Goal: Information Seeking & Learning: Learn about a topic

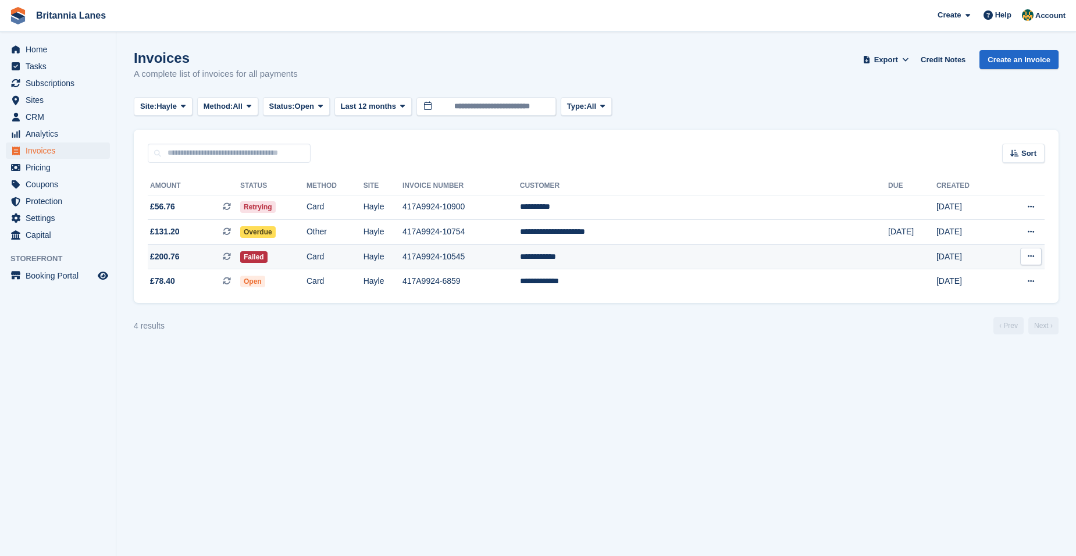
click at [214, 256] on span "£200.76 This is a recurring subscription invoice." at bounding box center [194, 257] width 92 height 12
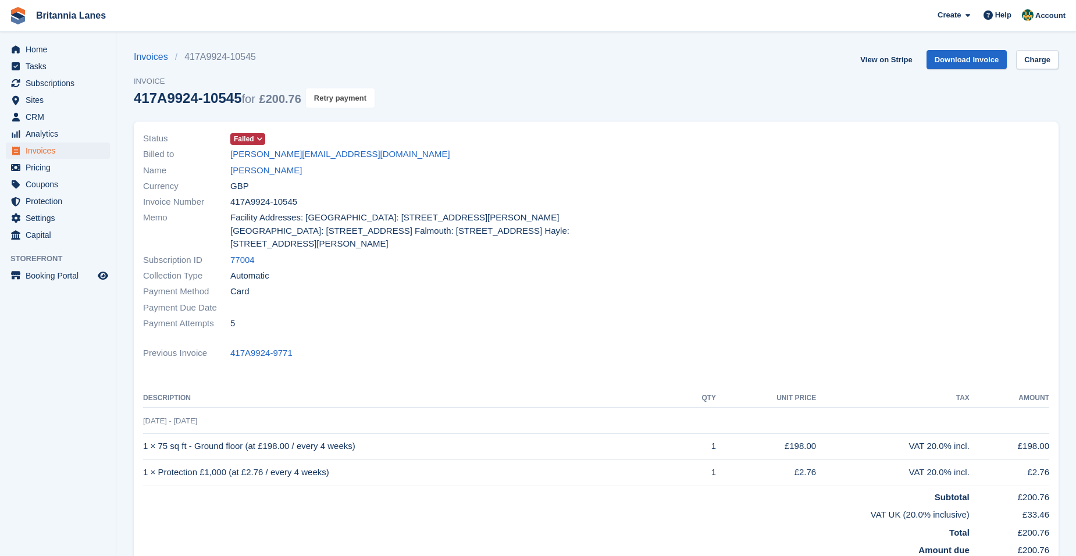
drag, startPoint x: 344, startPoint y: 99, endPoint x: 583, endPoint y: 57, distance: 242.7
click at [344, 99] on button "Retry payment" at bounding box center [340, 97] width 69 height 19
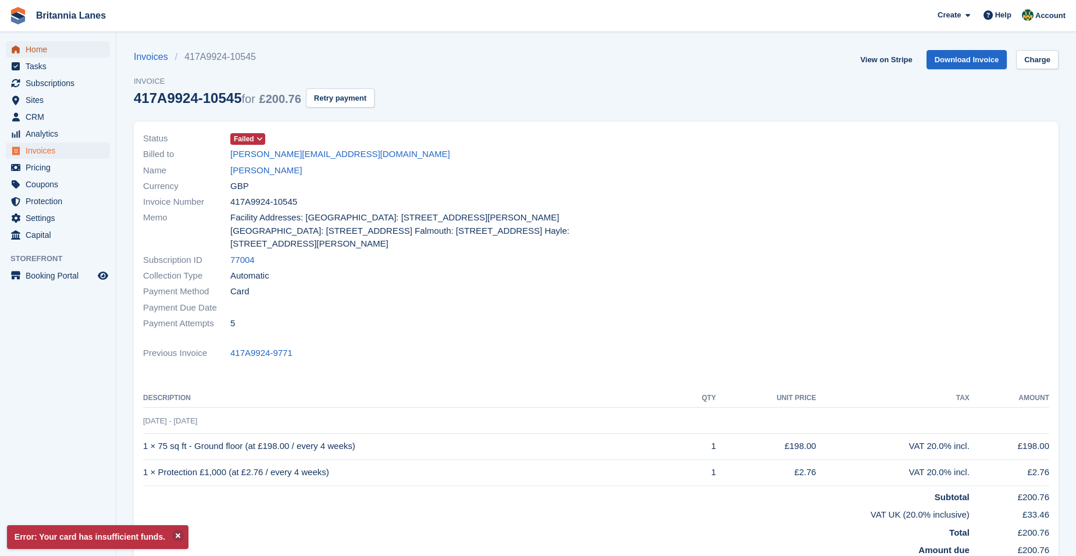
click at [78, 42] on span "Home" at bounding box center [61, 49] width 70 height 16
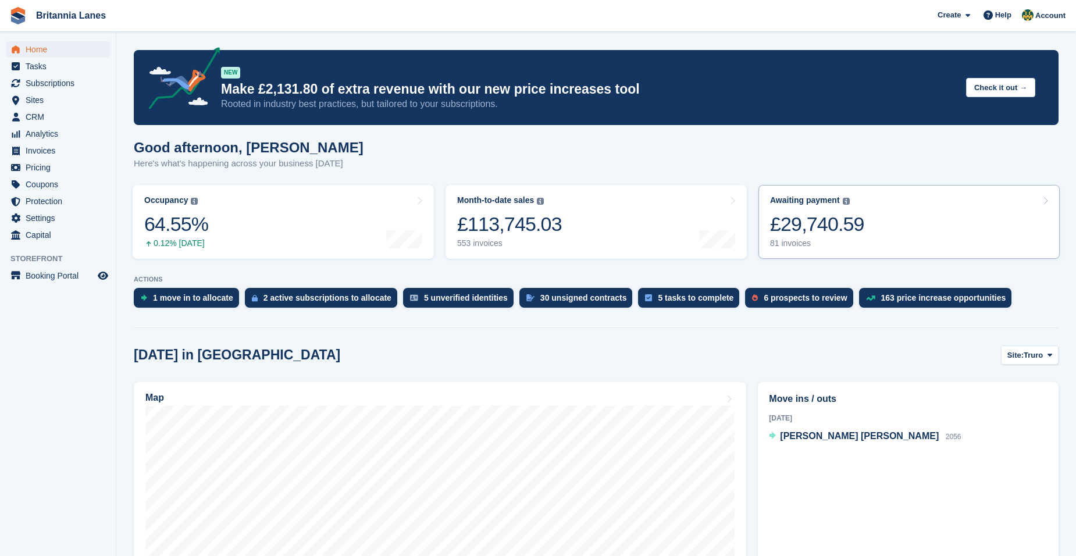
click at [856, 218] on div "£29,740.59" at bounding box center [817, 224] width 94 height 24
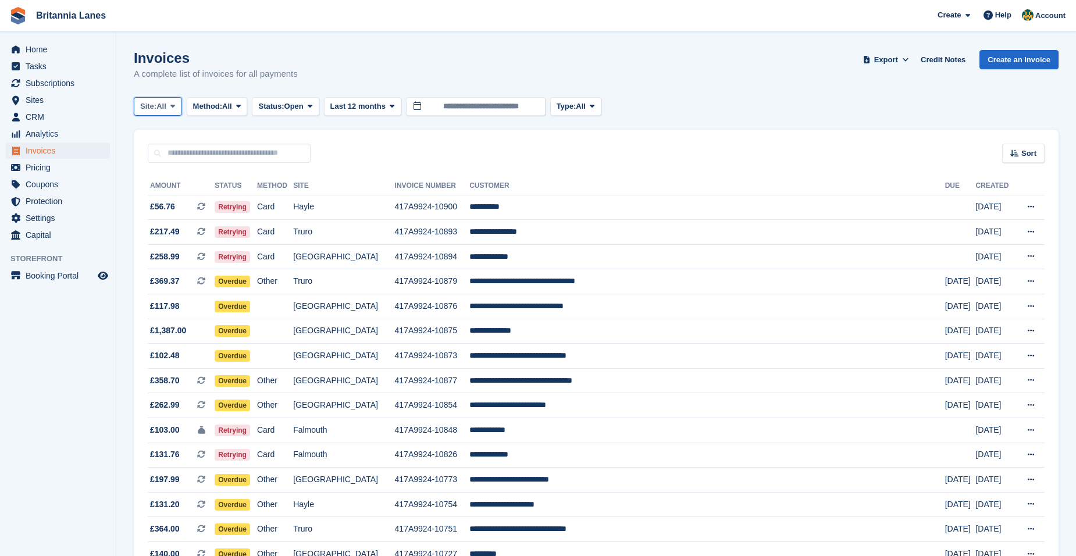
click at [156, 109] on span "Site:" at bounding box center [148, 107] width 16 height 12
click at [184, 155] on link "Truro" at bounding box center [191, 154] width 105 height 21
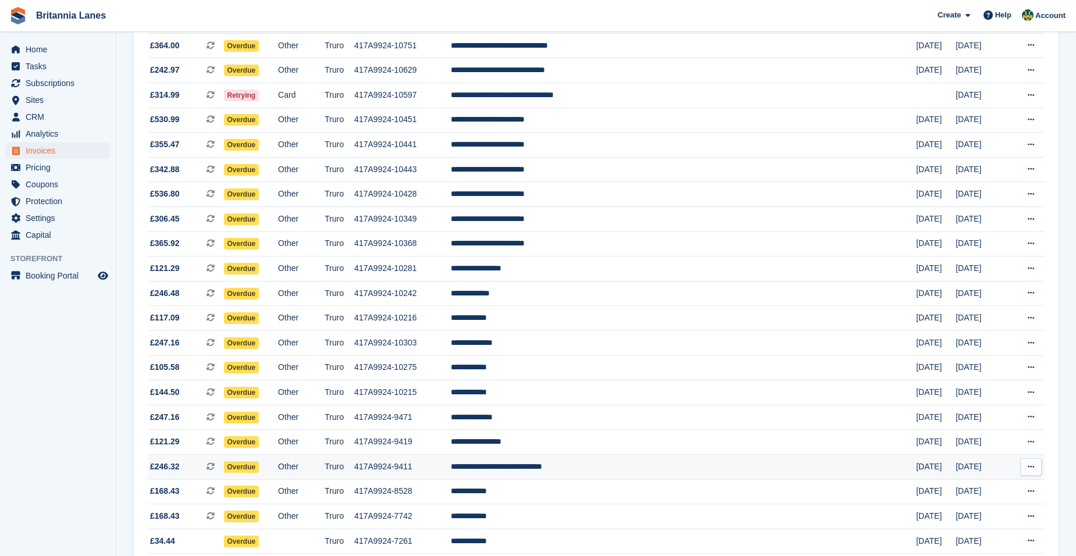
scroll to position [191, 0]
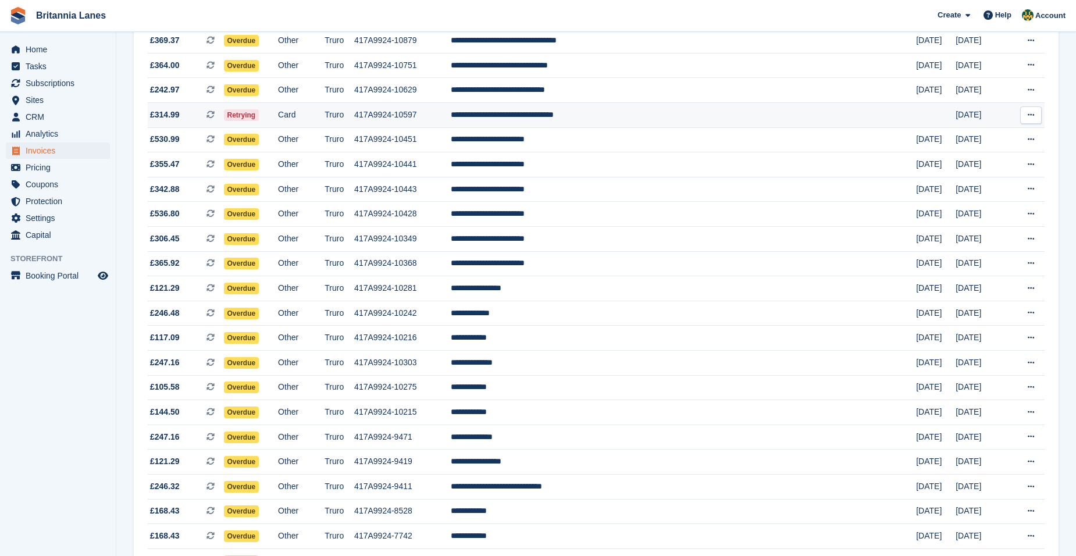
click at [679, 117] on td "**********" at bounding box center [683, 115] width 465 height 25
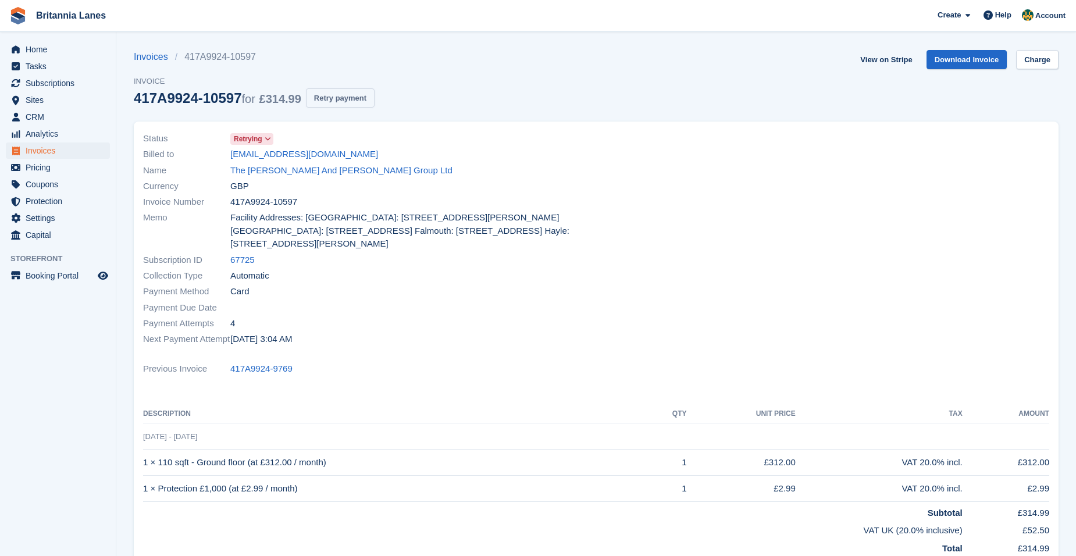
click at [340, 101] on button "Retry payment" at bounding box center [340, 97] width 69 height 19
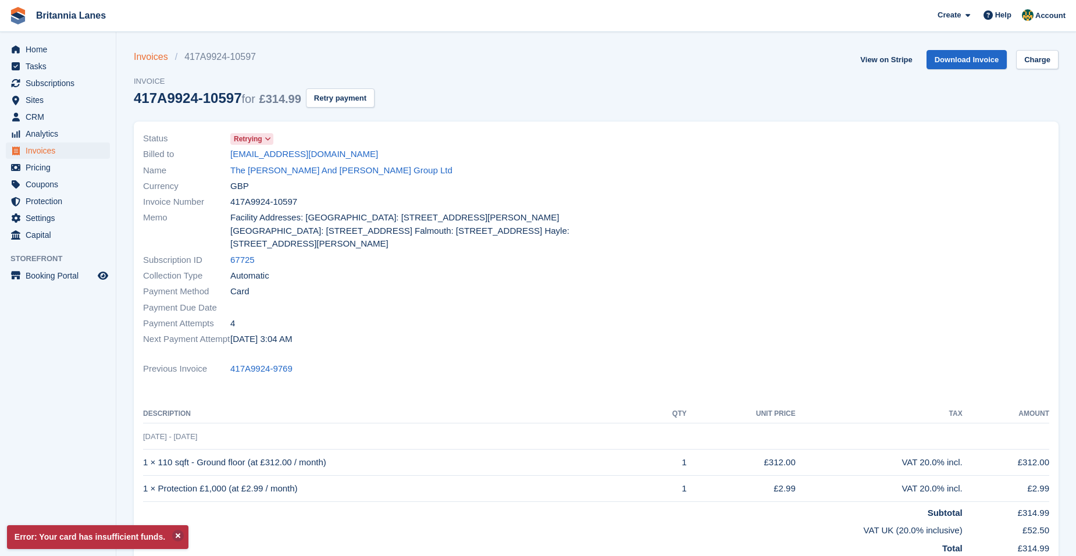
click at [146, 59] on link "Invoices" at bounding box center [154, 57] width 41 height 14
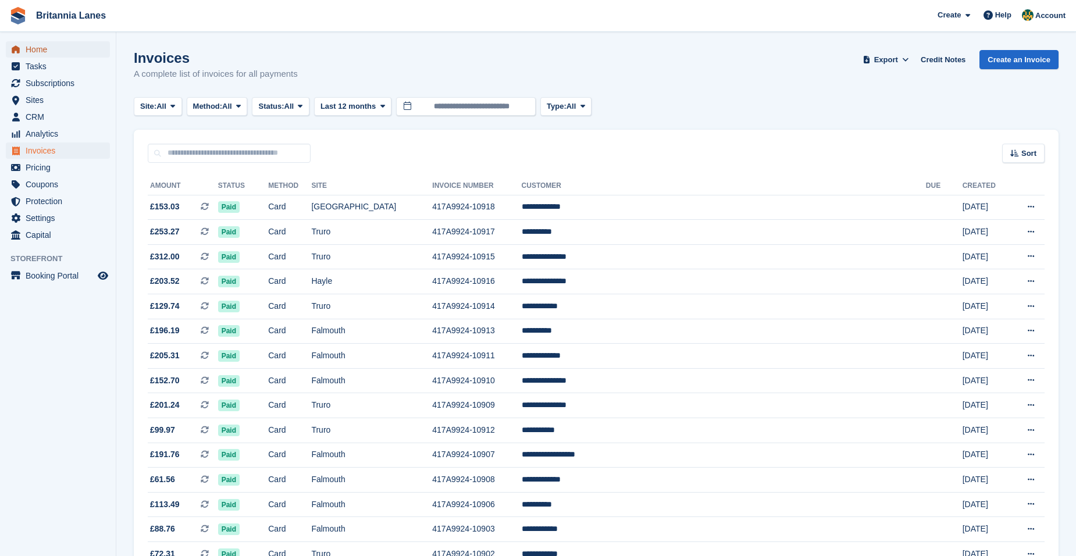
click at [53, 50] on span "Home" at bounding box center [61, 49] width 70 height 16
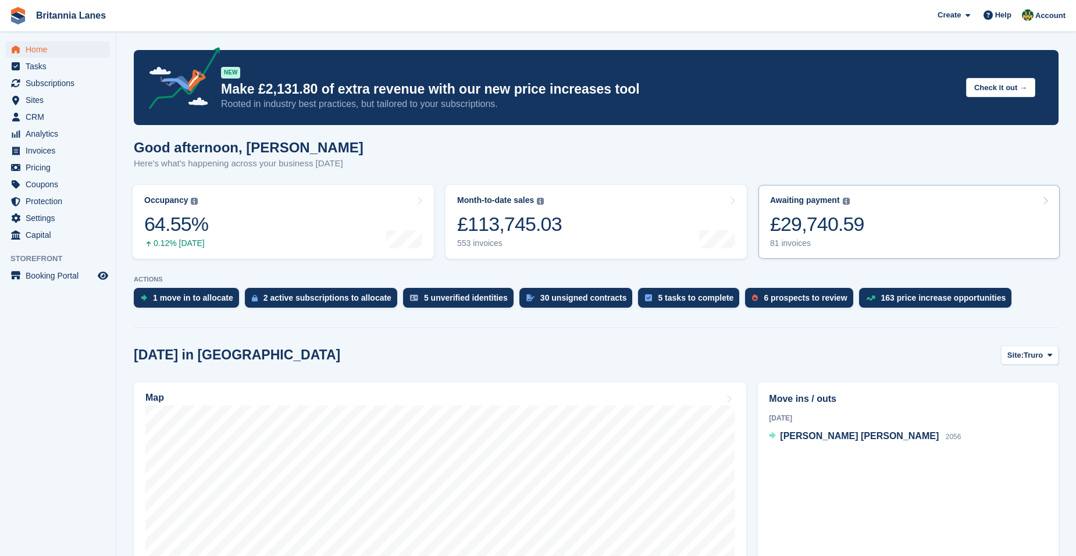
click at [894, 236] on link "Awaiting payment The total outstanding balance on all open invoices. £29,740.59…" at bounding box center [908, 222] width 301 height 74
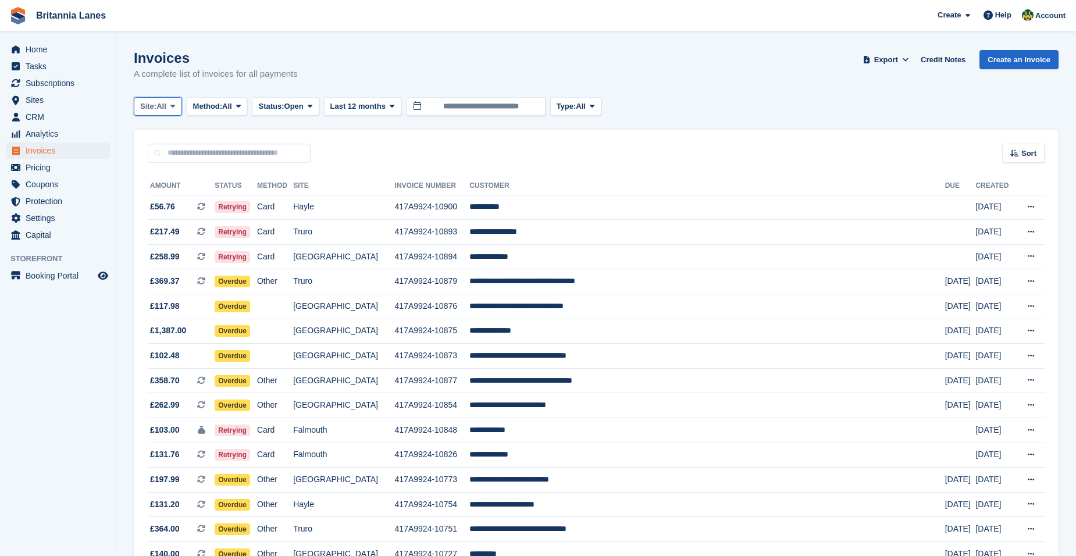
click at [137, 111] on button "Site: All" at bounding box center [158, 106] width 48 height 19
click at [166, 206] on link "[GEOGRAPHIC_DATA]" at bounding box center [191, 196] width 105 height 21
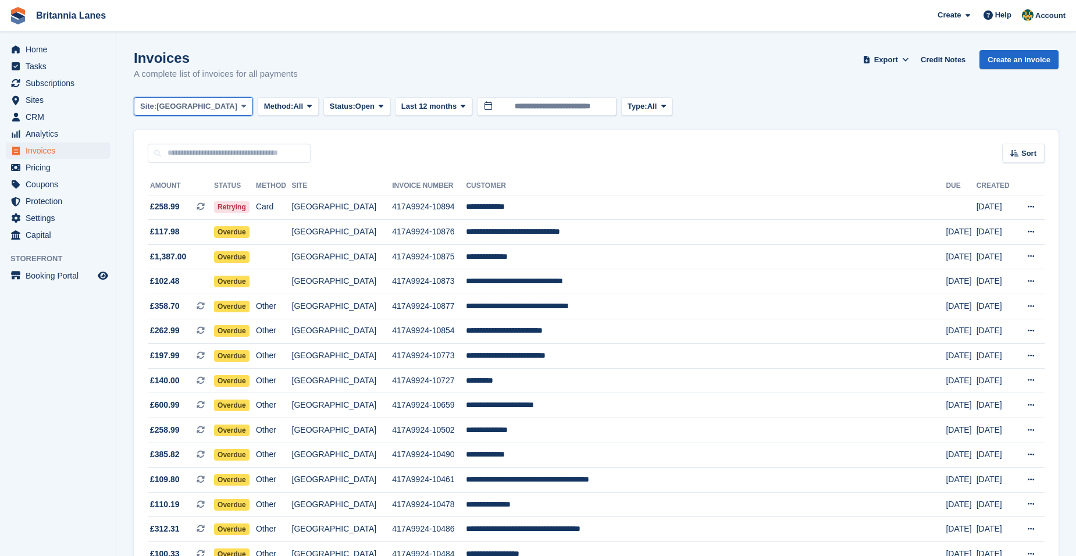
click at [165, 108] on span "[GEOGRAPHIC_DATA]" at bounding box center [196, 107] width 81 height 12
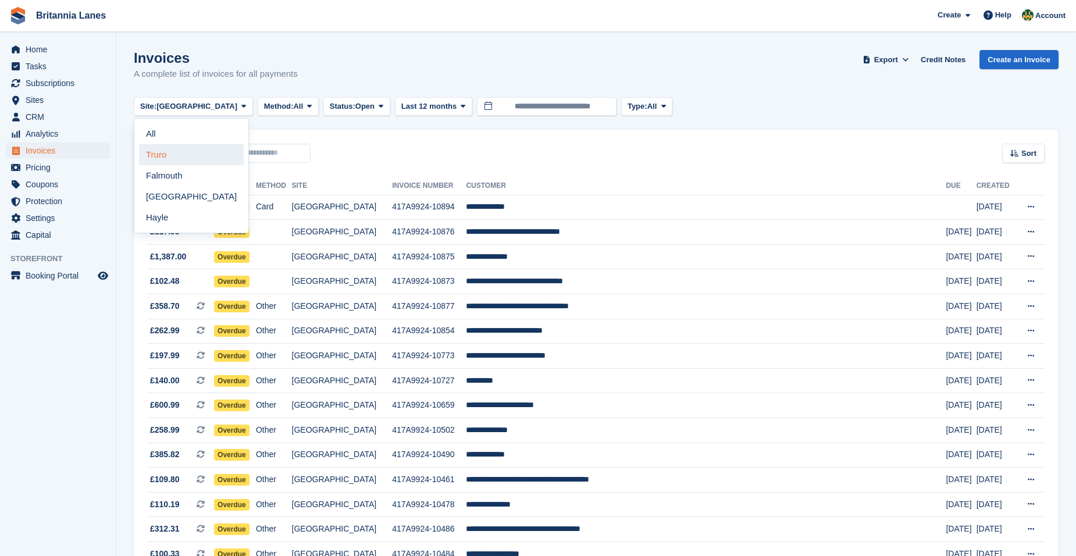
click at [173, 158] on link "Truro" at bounding box center [191, 154] width 105 height 21
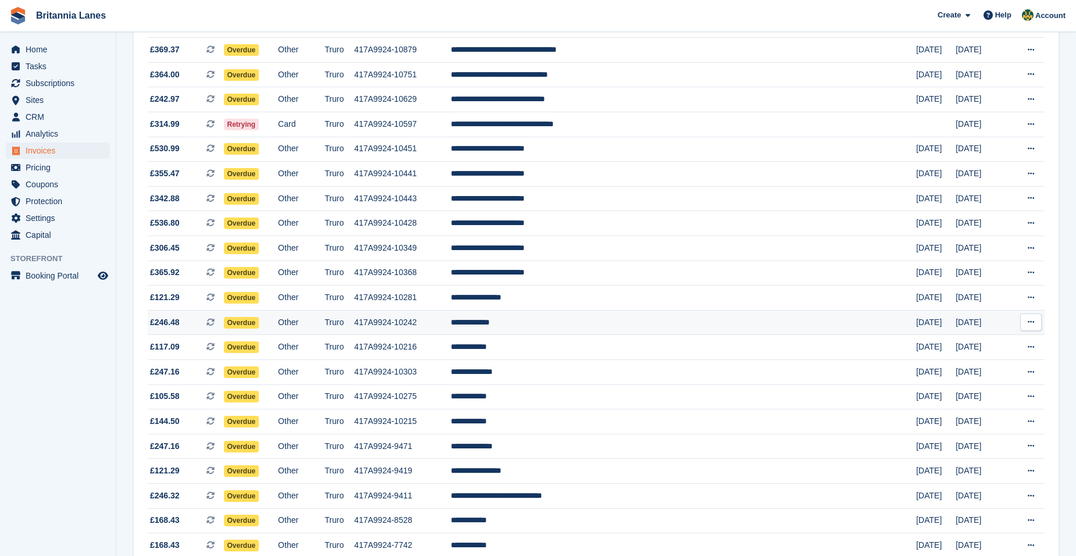
scroll to position [191, 0]
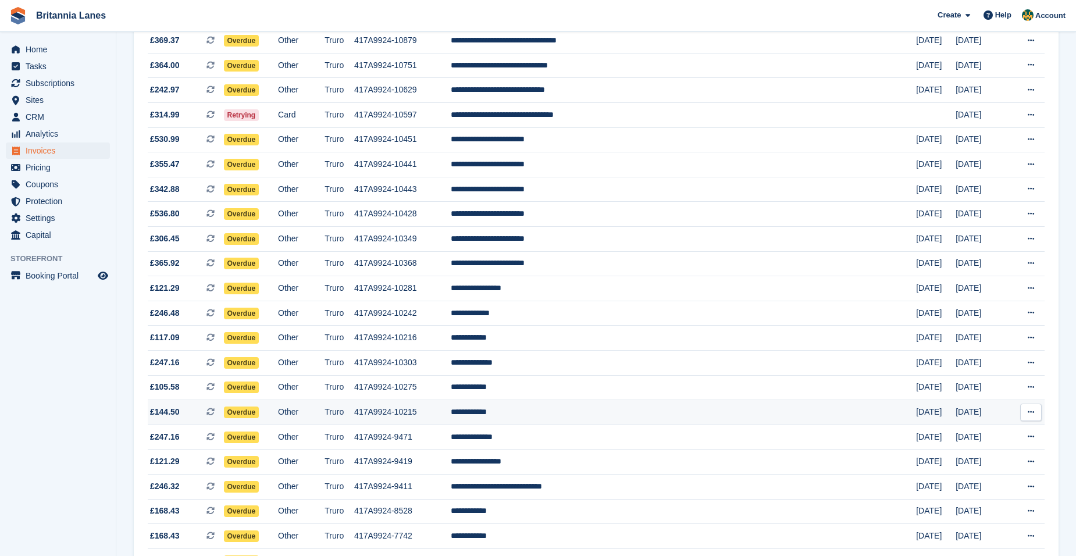
click at [629, 408] on td "**********" at bounding box center [683, 412] width 465 height 25
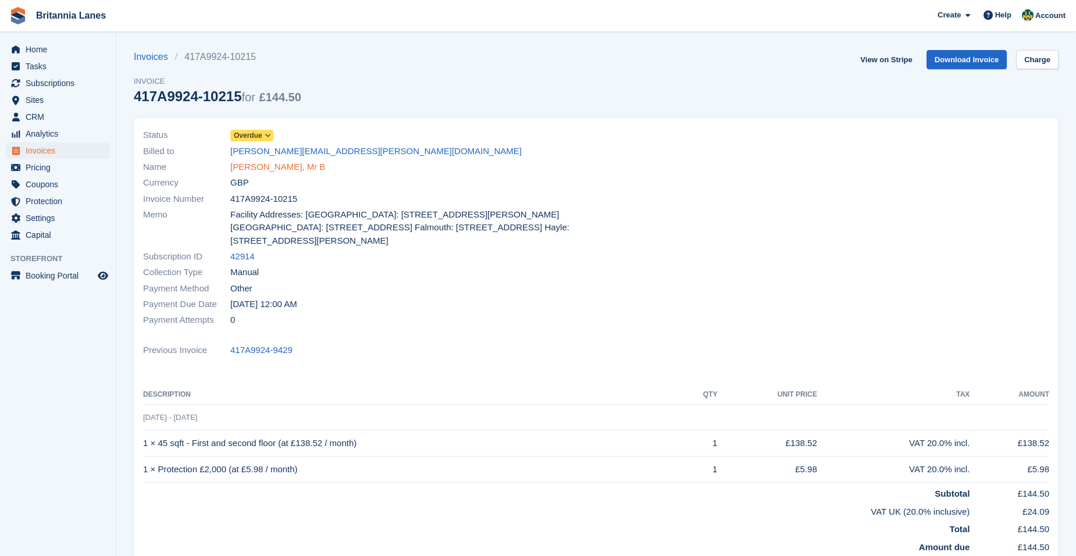
click at [263, 165] on link "Garner, Mr B" at bounding box center [277, 166] width 95 height 13
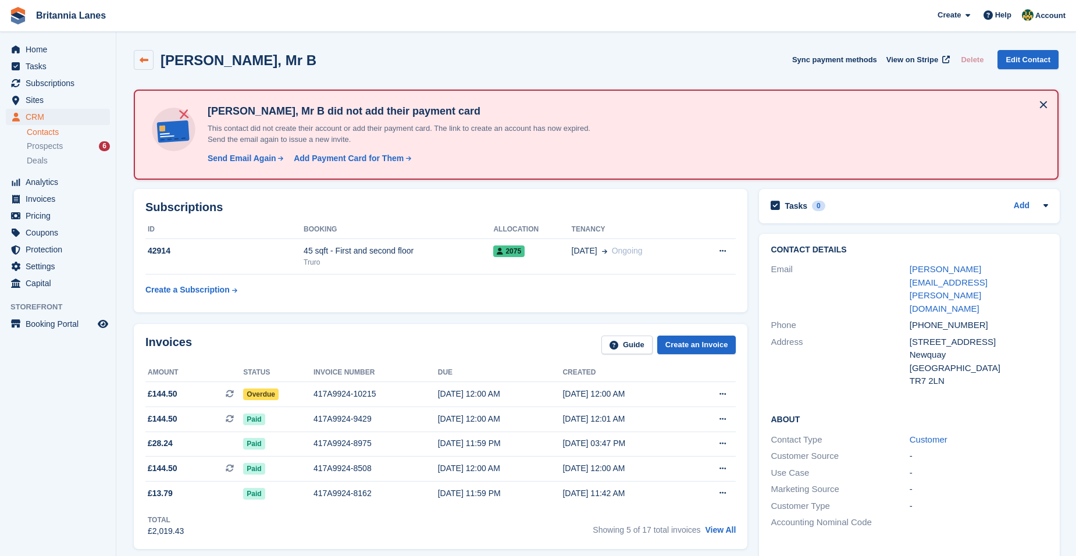
click at [149, 64] on link at bounding box center [144, 60] width 20 height 20
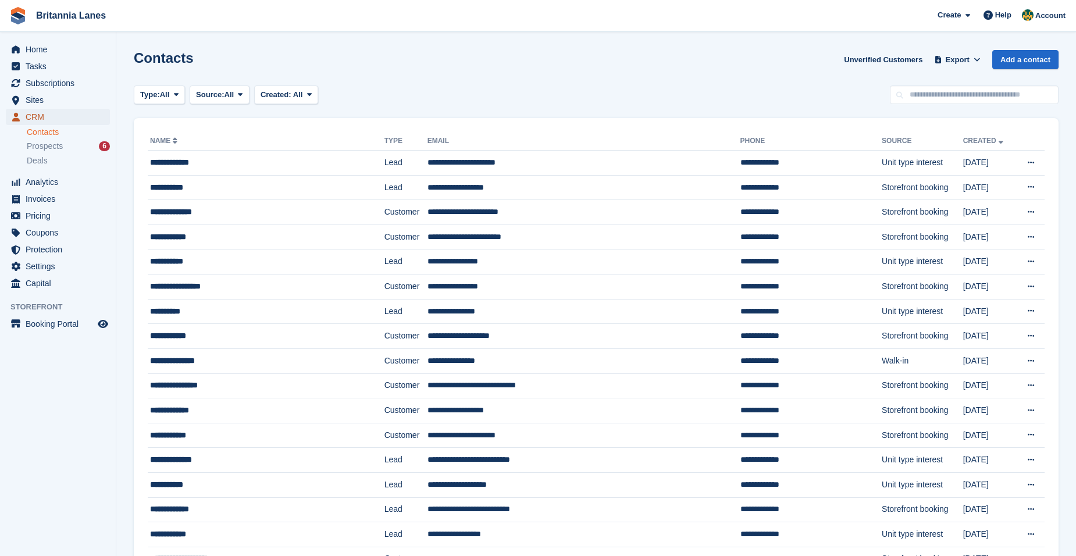
click at [47, 117] on span "CRM" at bounding box center [61, 117] width 70 height 16
click at [36, 41] on div "Home Tasks Subscriptions Subscriptions Subscriptions Contracts Price increases …" at bounding box center [58, 164] width 116 height 255
click at [36, 49] on span "Home" at bounding box center [61, 49] width 70 height 16
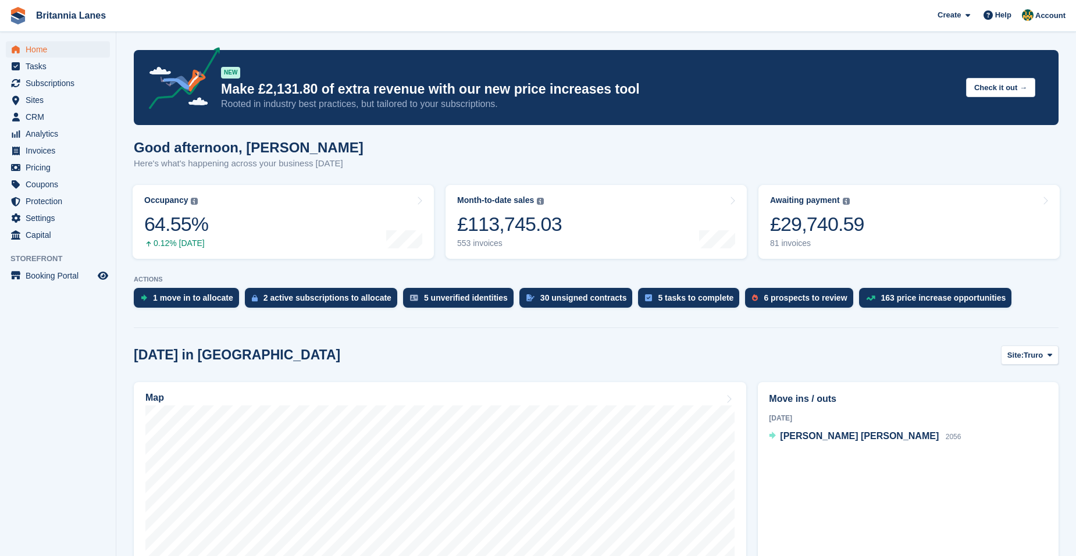
scroll to position [116, 0]
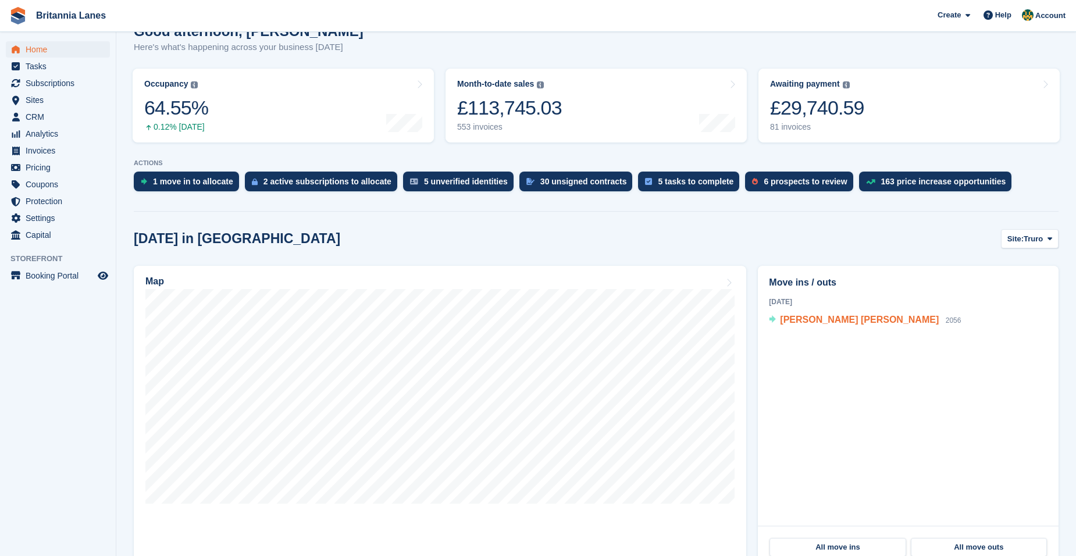
click at [852, 320] on span "[PERSON_NAME] [PERSON_NAME]" at bounding box center [859, 320] width 159 height 10
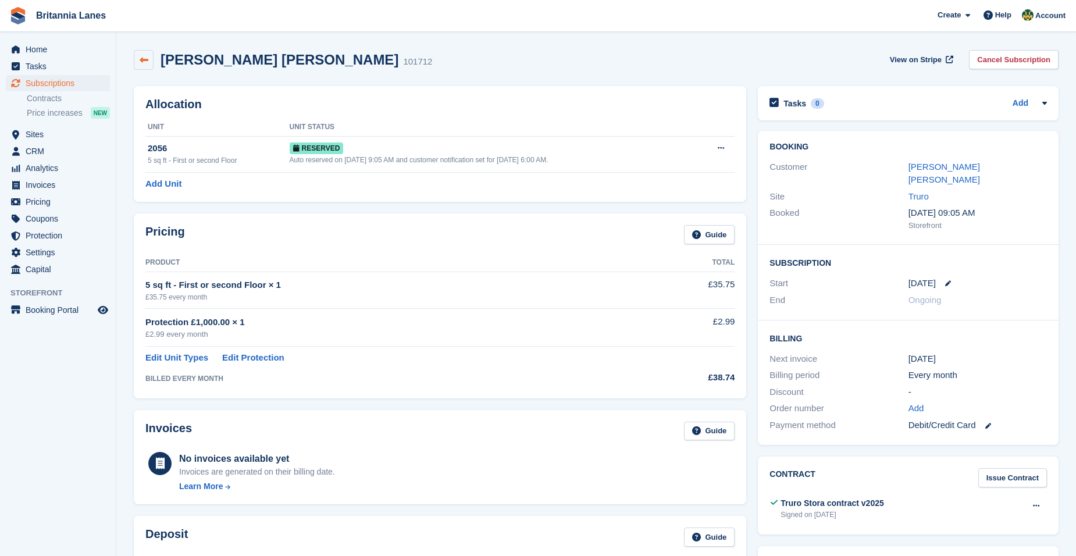
click at [142, 53] on link at bounding box center [144, 60] width 20 height 20
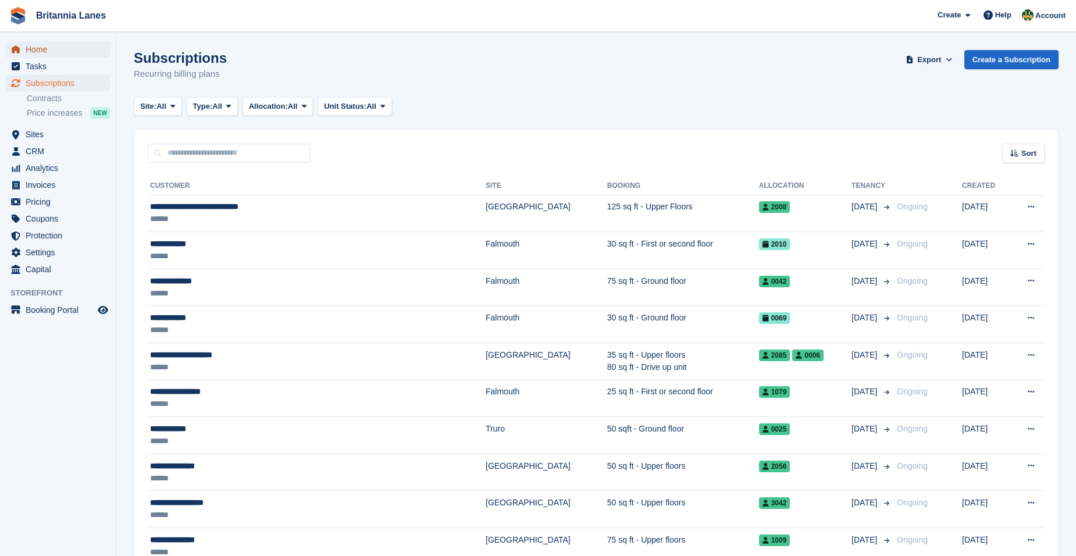
click at [76, 48] on span "Home" at bounding box center [61, 49] width 70 height 16
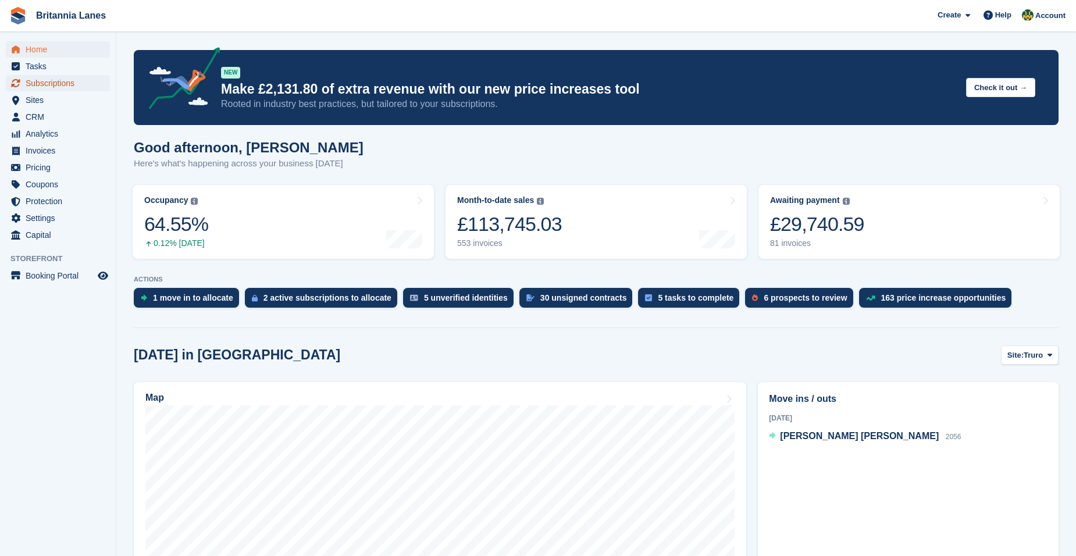
click at [48, 85] on span "Subscriptions" at bounding box center [61, 83] width 70 height 16
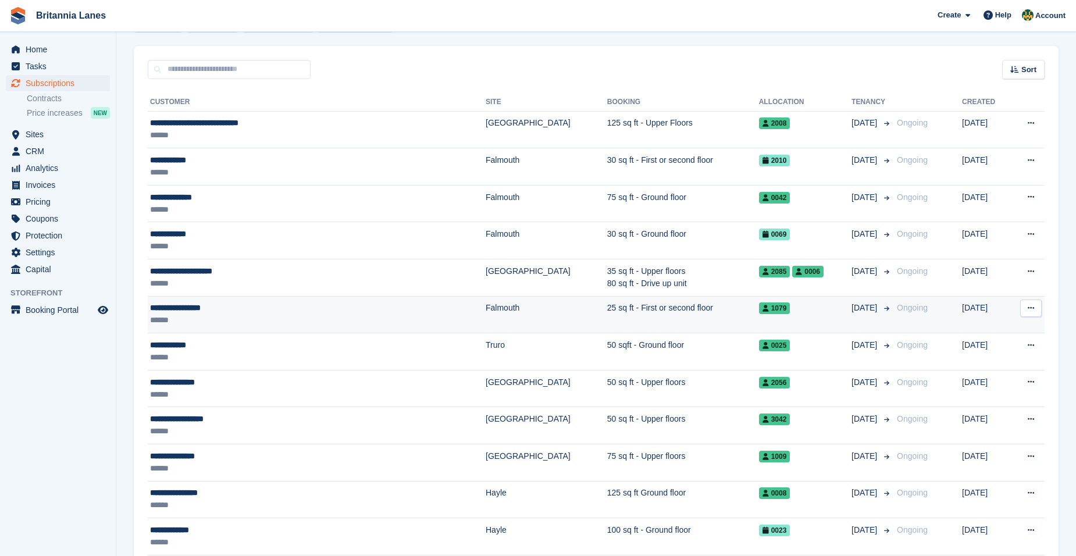
scroll to position [58, 0]
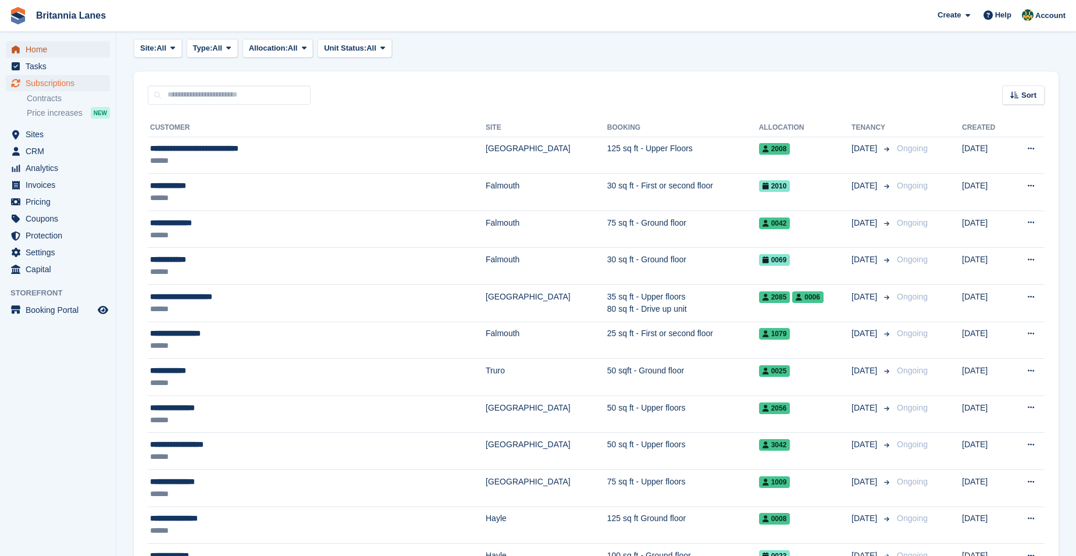
click at [58, 55] on span "Home" at bounding box center [61, 49] width 70 height 16
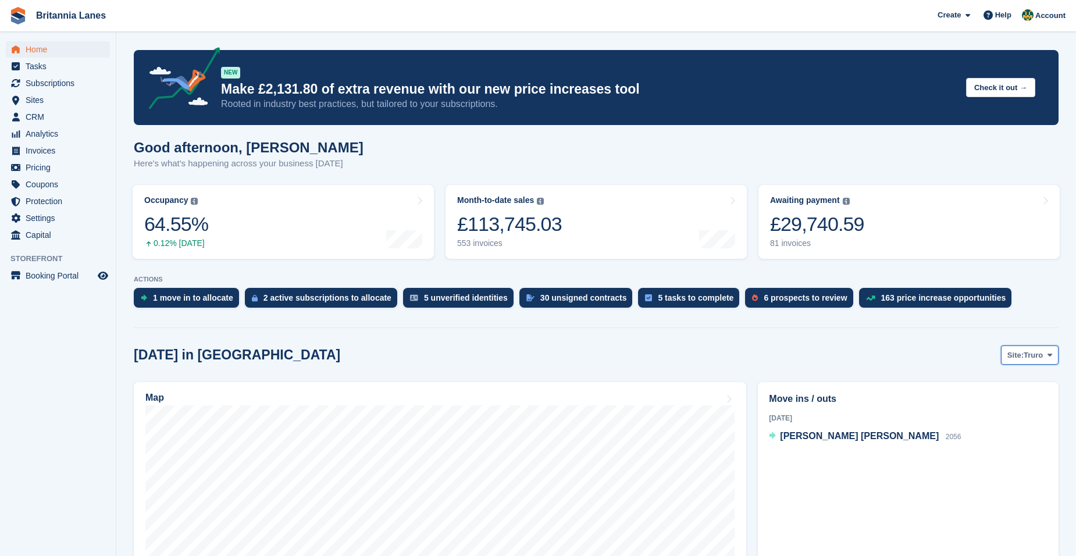
click at [1037, 359] on span "Truro" at bounding box center [1032, 355] width 19 height 12
click at [1002, 406] on link "Falmouth" at bounding box center [1000, 403] width 105 height 21
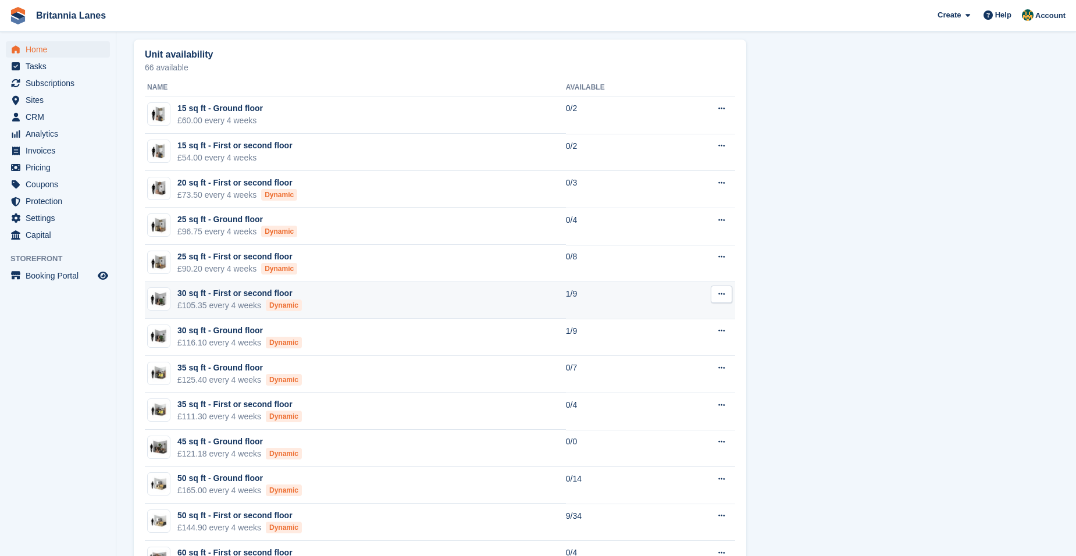
scroll to position [715, 0]
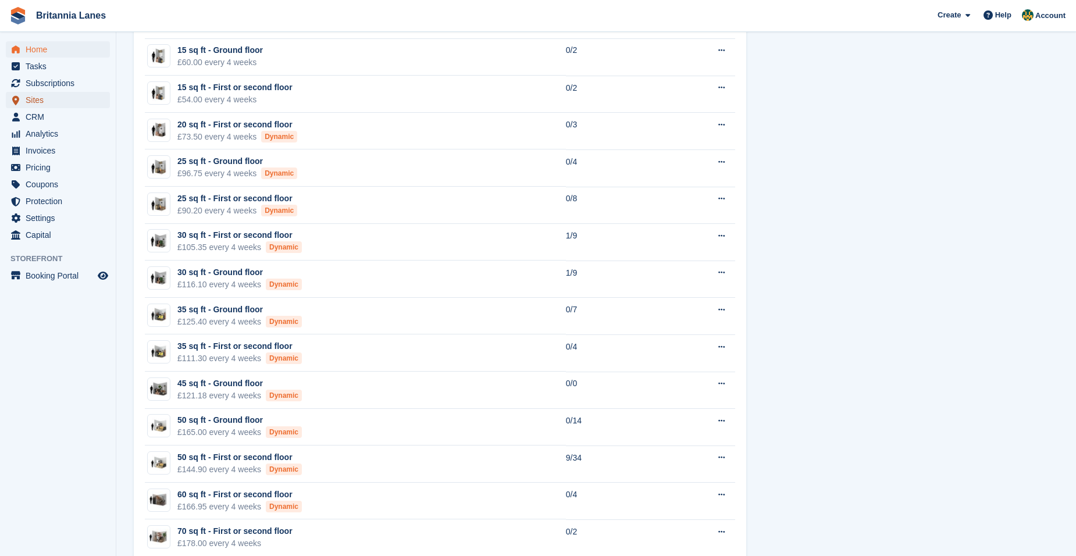
click at [58, 95] on span "Sites" at bounding box center [61, 100] width 70 height 16
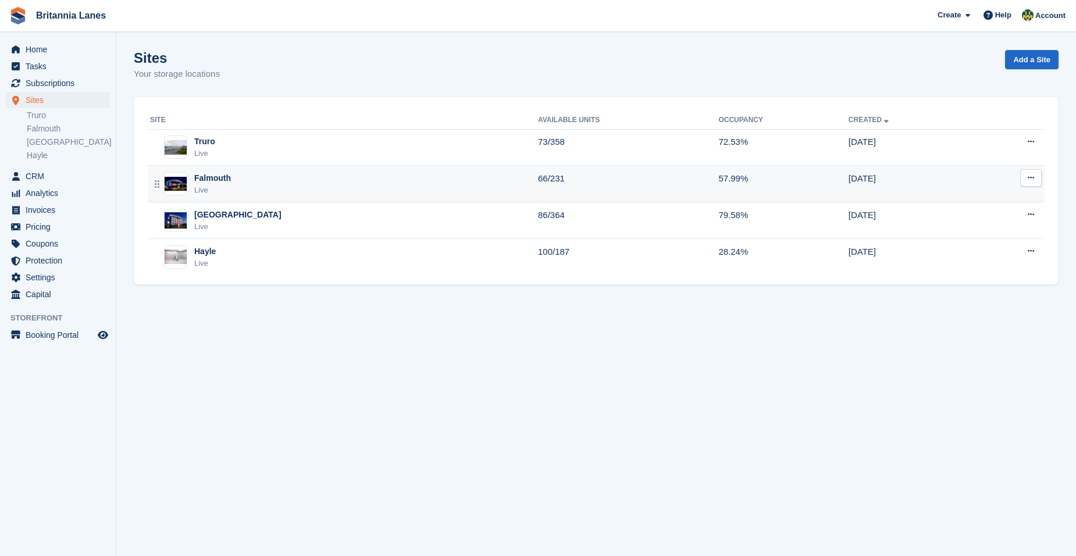
click at [241, 184] on div "Falmouth Live" at bounding box center [344, 184] width 388 height 24
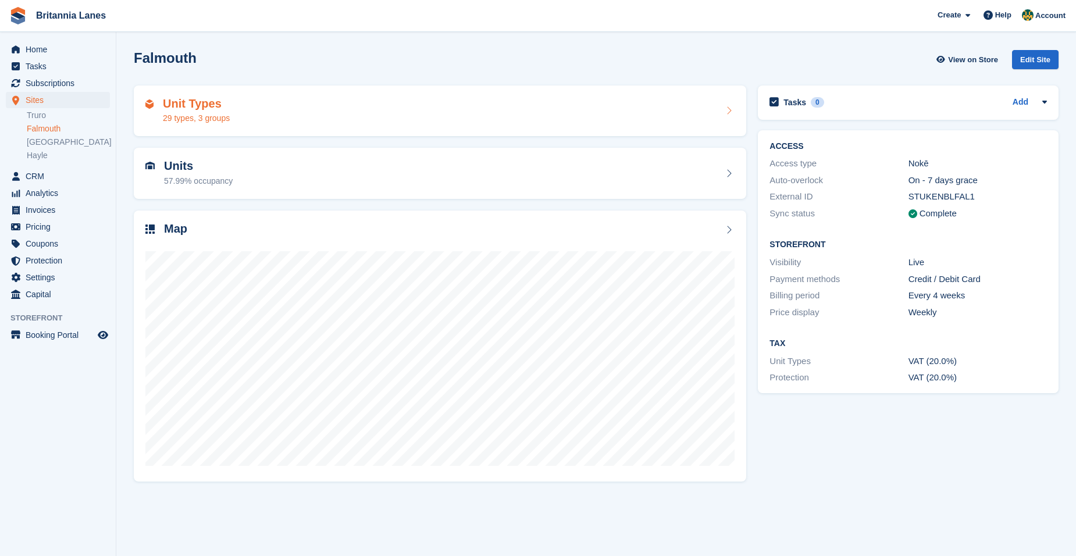
click at [255, 113] on div "Unit Types 29 types, 3 groups" at bounding box center [439, 111] width 589 height 28
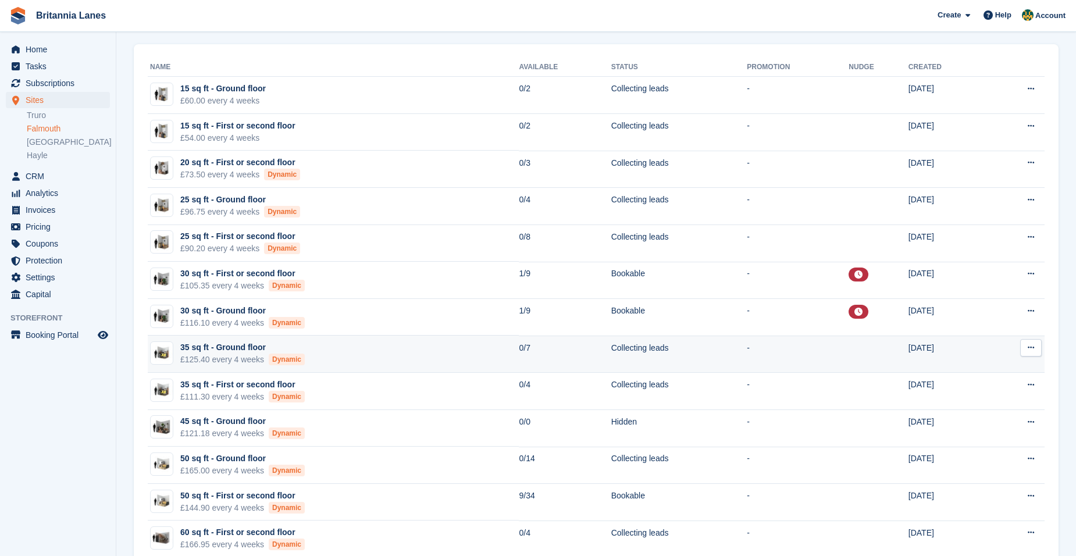
scroll to position [22, 0]
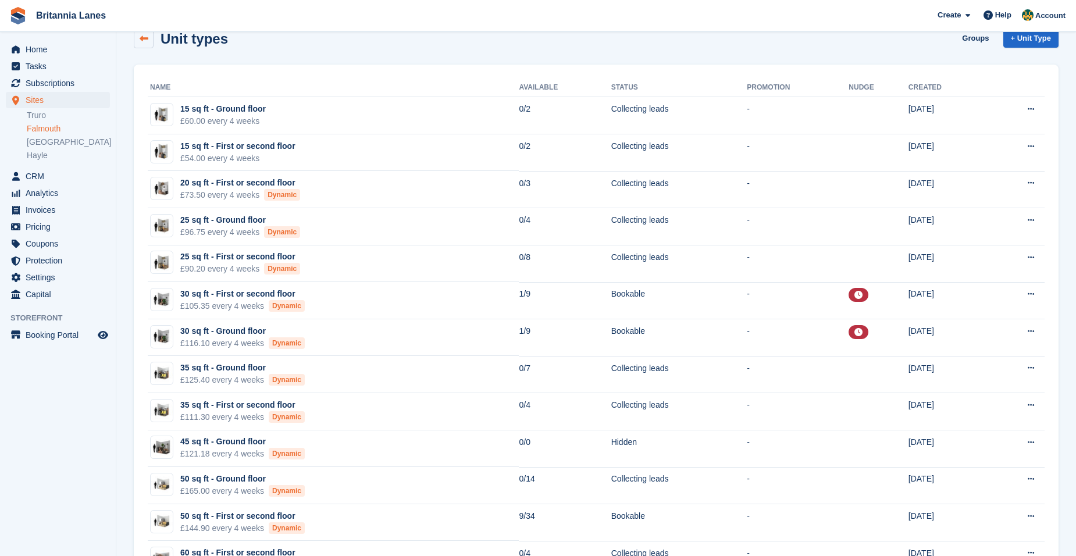
click at [146, 41] on icon at bounding box center [144, 38] width 9 height 9
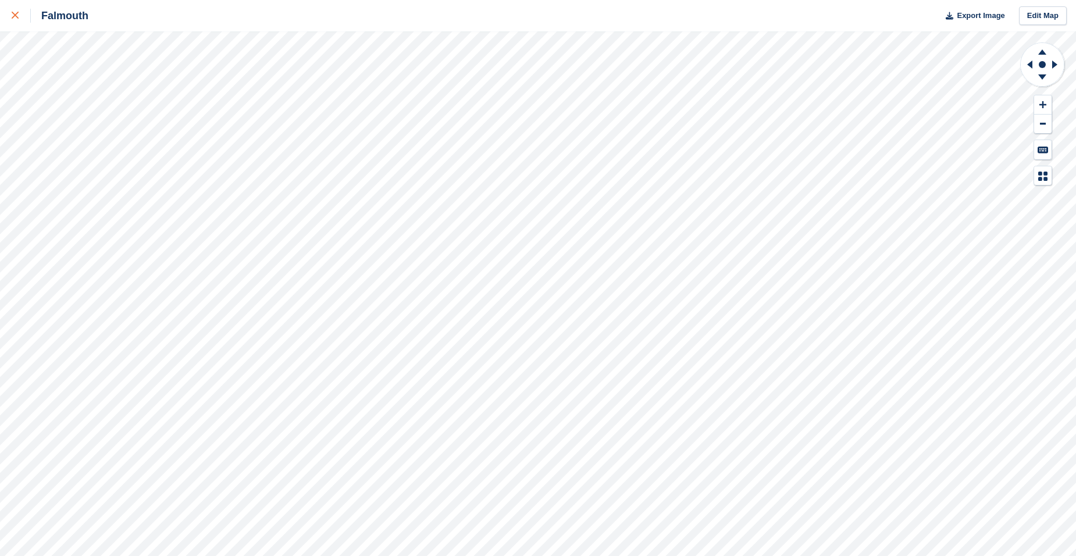
click at [13, 19] on icon at bounding box center [15, 15] width 7 height 7
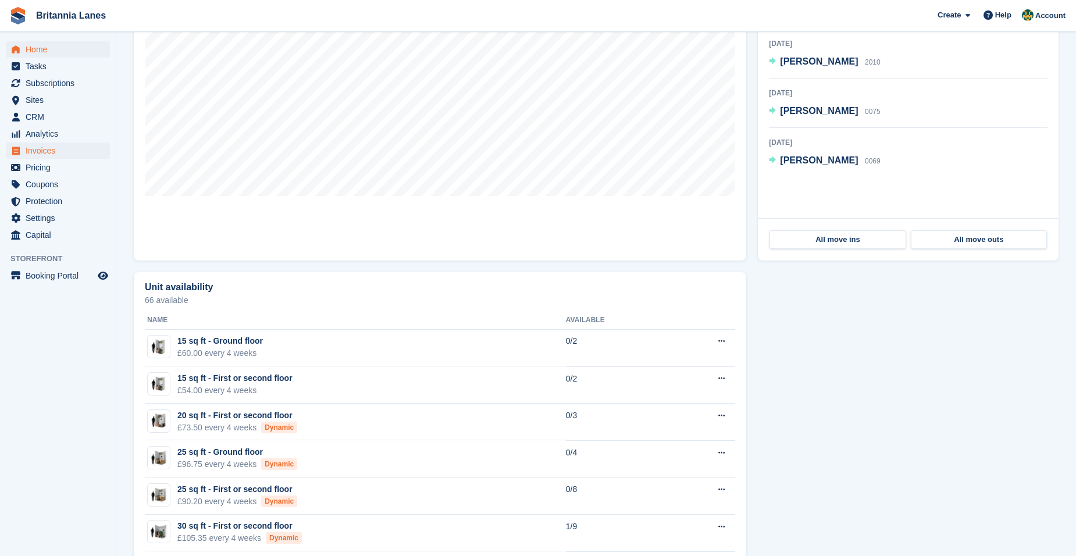
scroll to position [133, 0]
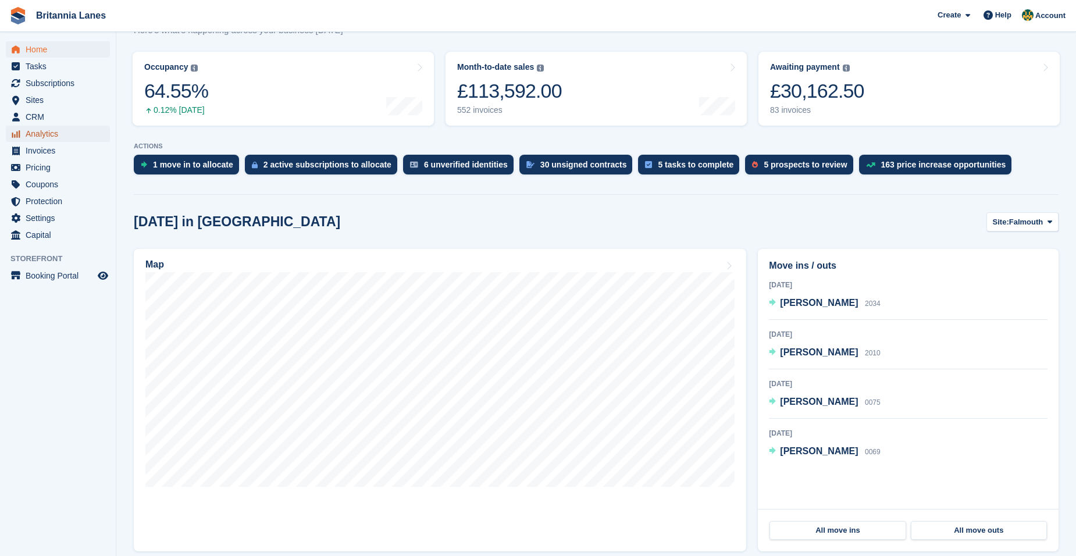
click at [81, 138] on span "Analytics" at bounding box center [61, 134] width 70 height 16
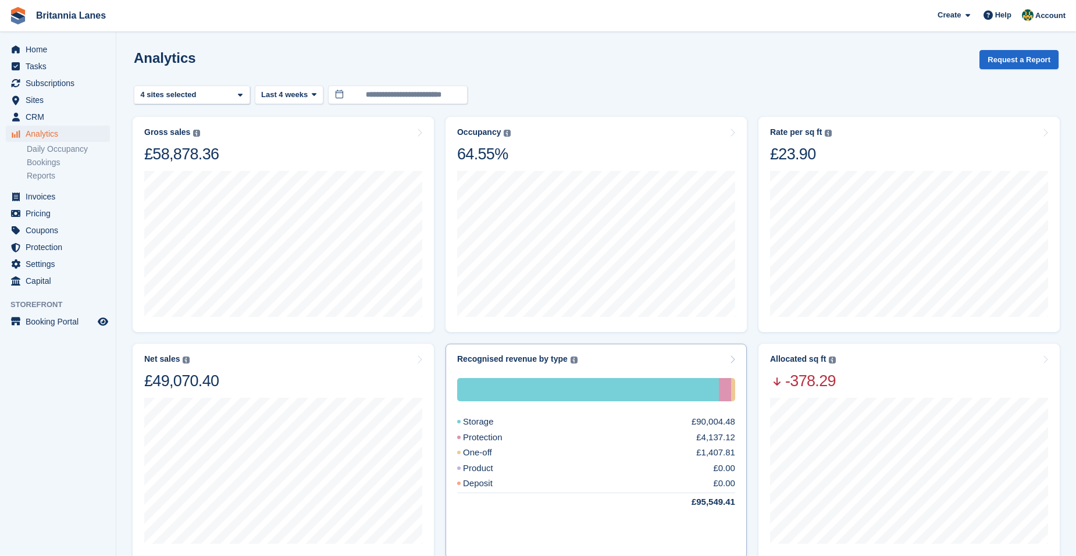
click at [614, 363] on div "Recognised revenue by type The sum of all finalised invoices, after discount an…" at bounding box center [596, 359] width 278 height 10
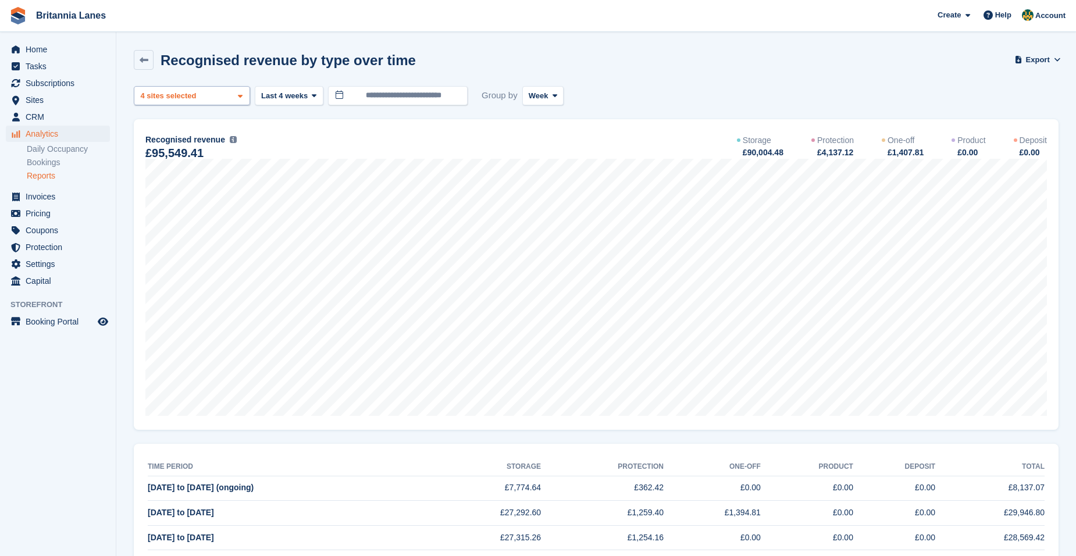
click at [203, 91] on div "Truro 2 sites selected 3 sites selected 4 sites selected" at bounding box center [192, 95] width 116 height 19
click at [199, 142] on div "Truro" at bounding box center [192, 150] width 106 height 19
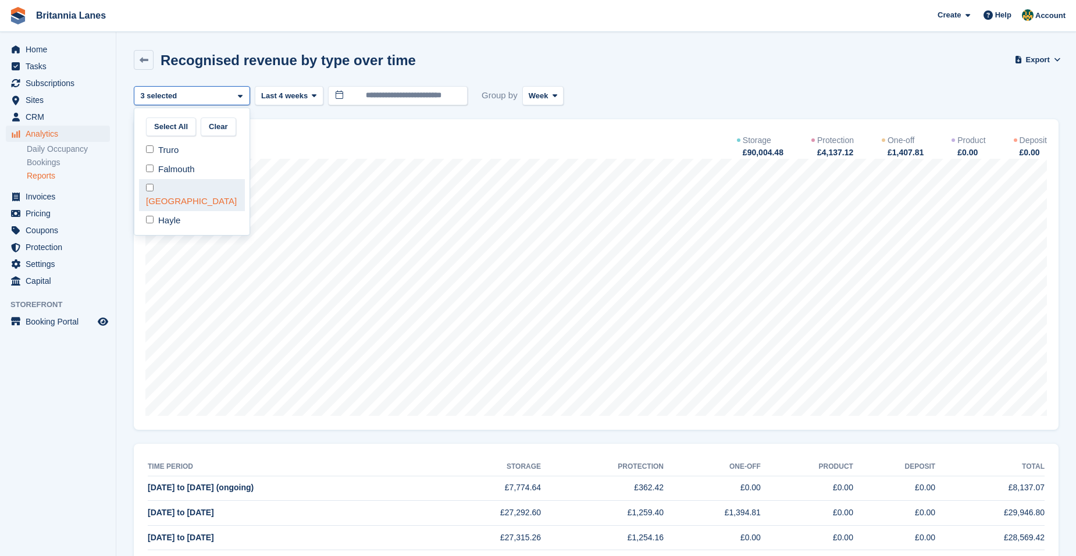
click at [199, 182] on div "[GEOGRAPHIC_DATA]" at bounding box center [192, 195] width 106 height 32
click at [197, 211] on div "Hayle" at bounding box center [192, 220] width 106 height 19
select select "***"
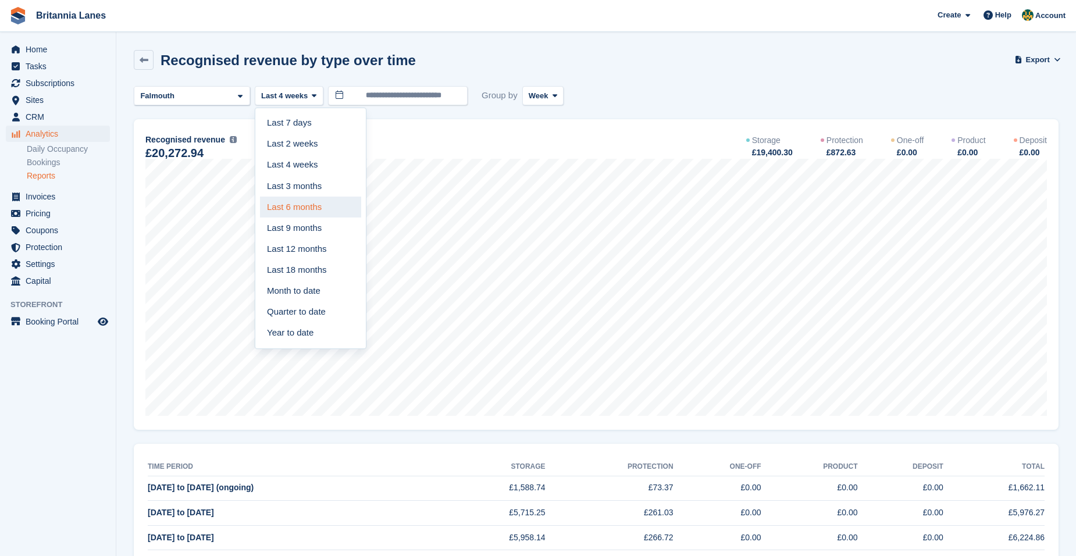
click at [313, 210] on link "Last 6 months" at bounding box center [310, 207] width 101 height 21
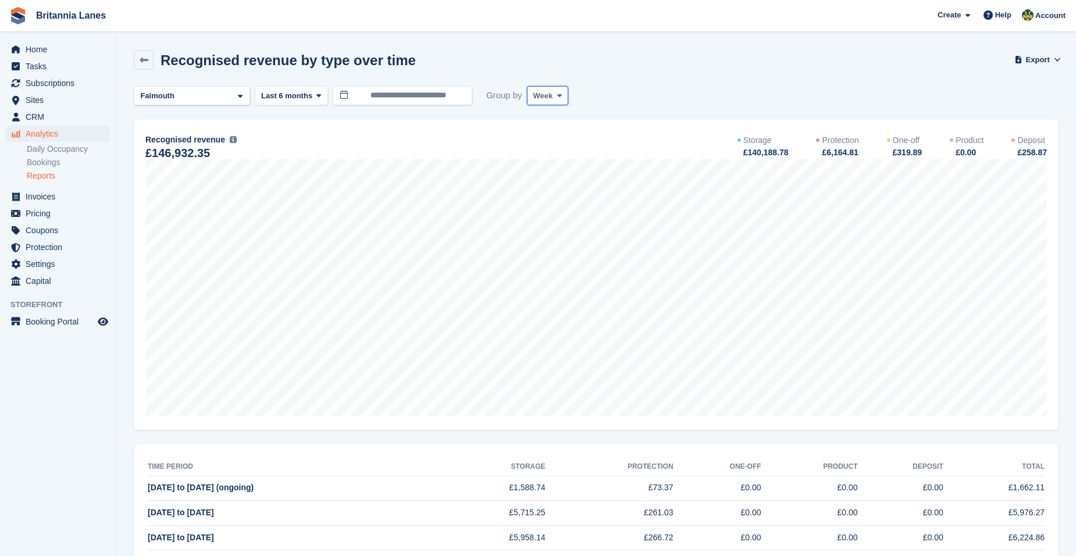
click at [552, 103] on button "Week" at bounding box center [547, 95] width 41 height 19
click at [572, 166] on link "Month" at bounding box center [582, 165] width 101 height 21
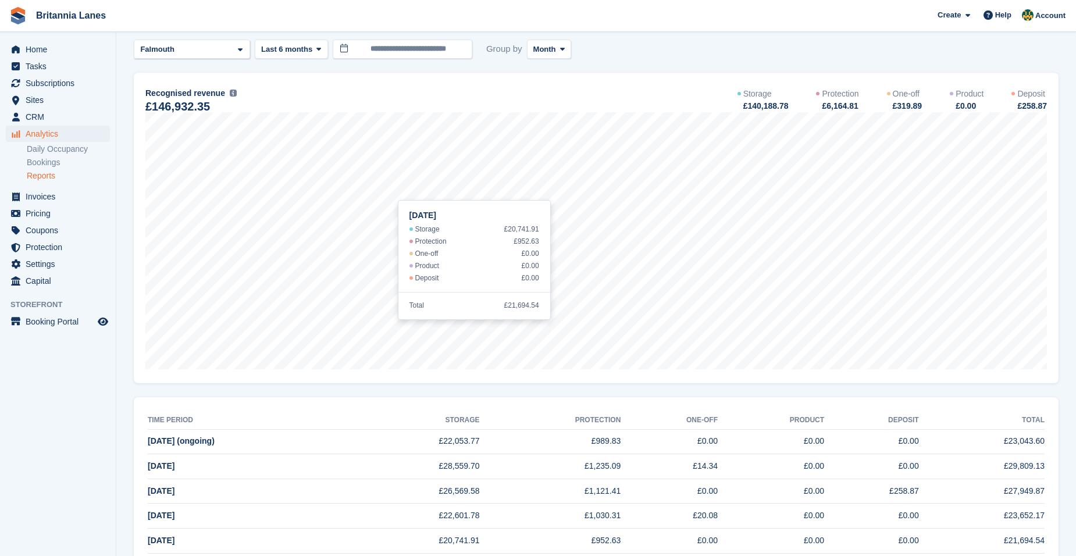
scroll to position [99, 0]
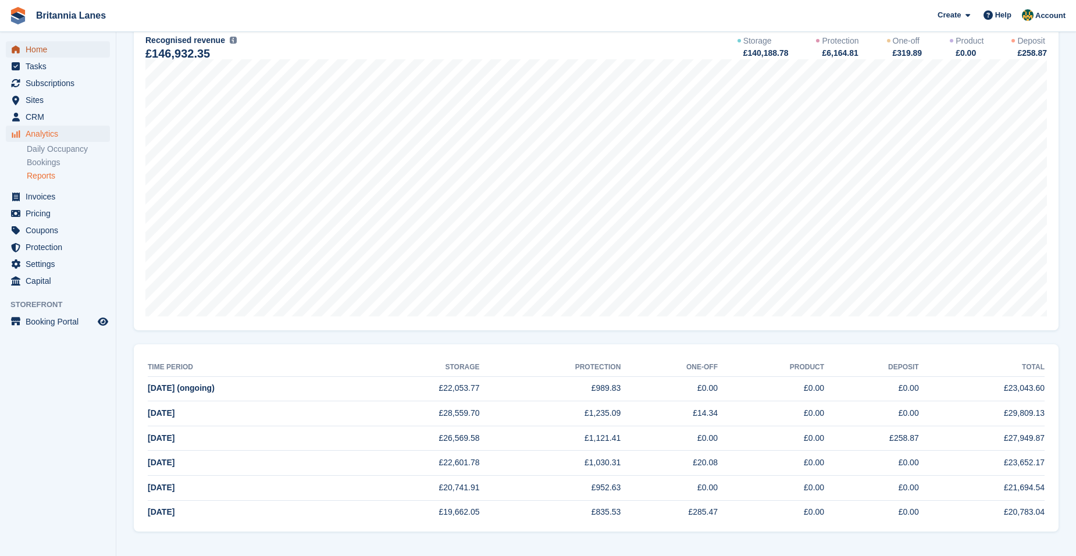
click at [43, 42] on span "Home" at bounding box center [61, 49] width 70 height 16
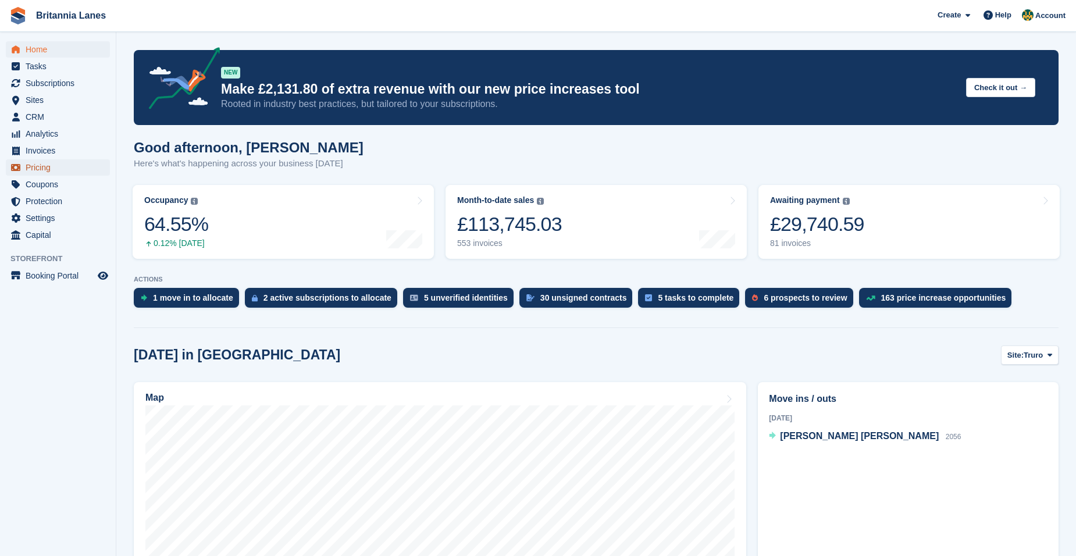
click at [35, 167] on span "Pricing" at bounding box center [61, 167] width 70 height 16
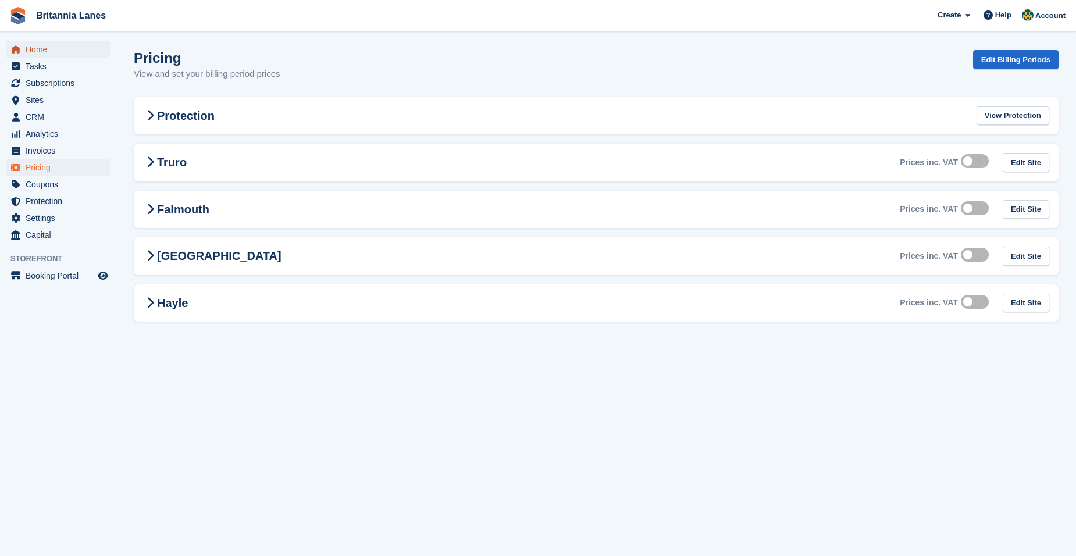
click at [54, 52] on span "Home" at bounding box center [61, 49] width 70 height 16
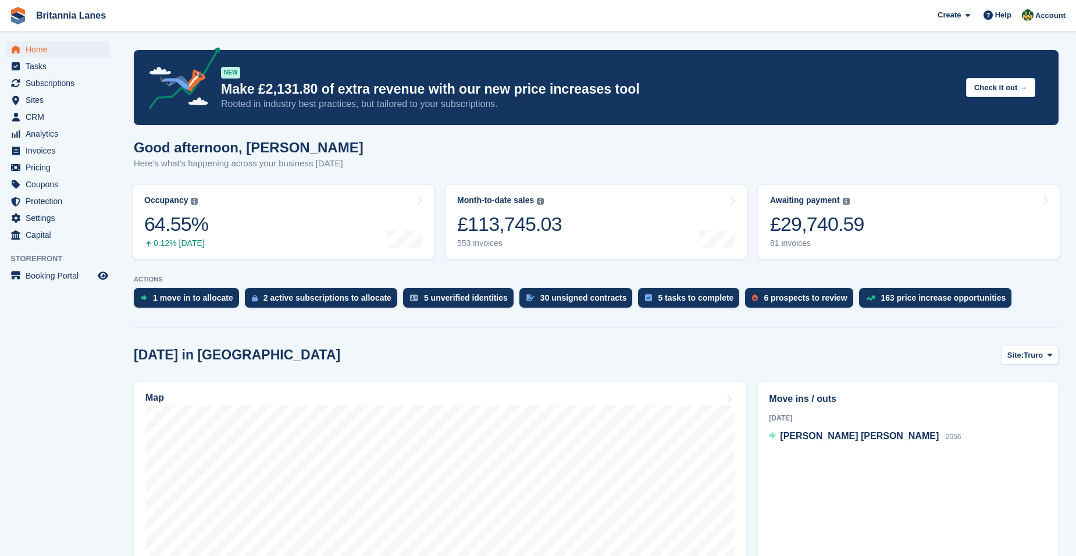
scroll to position [174, 0]
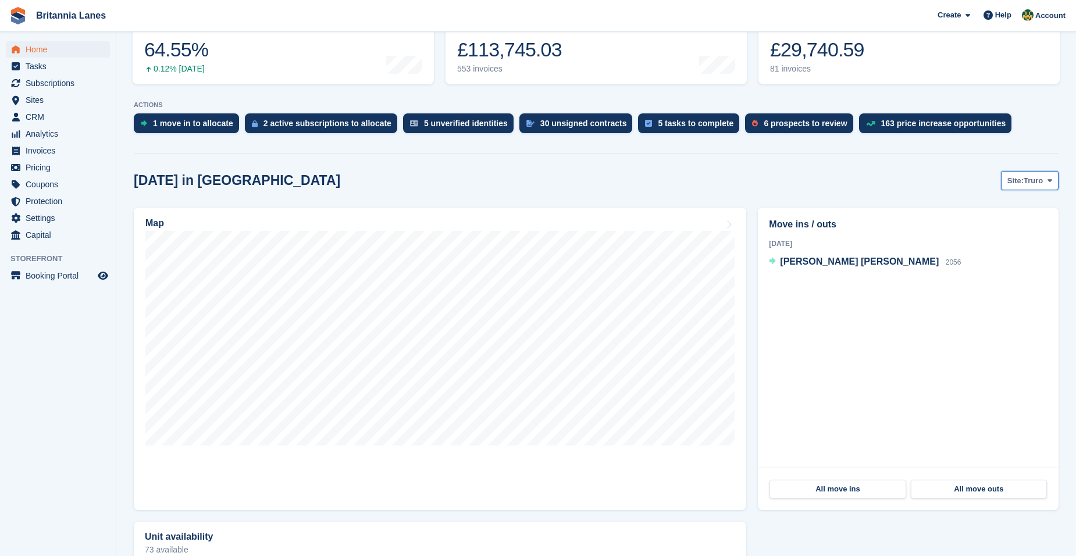
click at [1041, 190] on button "Site: Truro" at bounding box center [1030, 180] width 58 height 19
click at [996, 270] on link "Hayle" at bounding box center [1000, 270] width 105 height 21
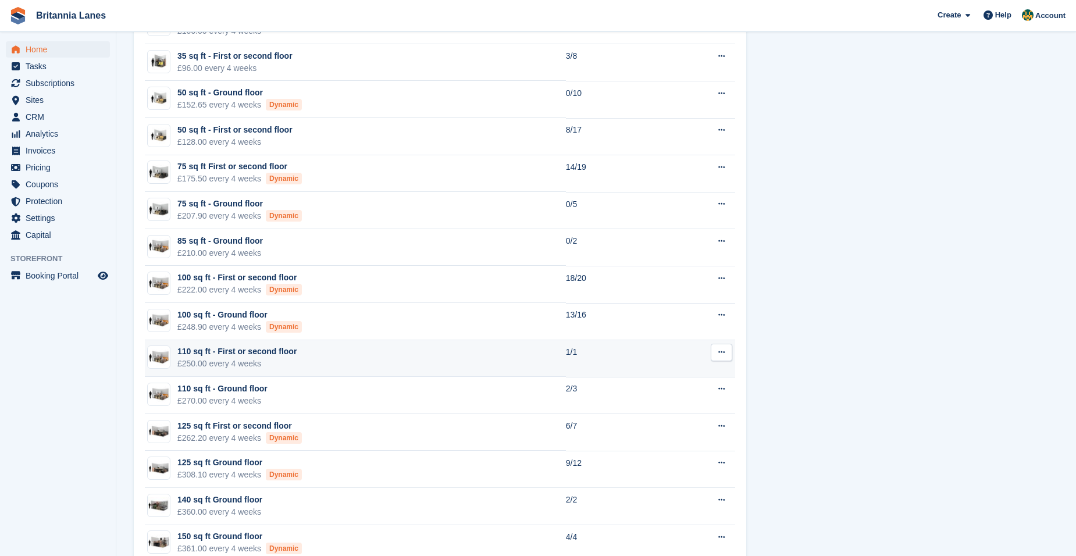
scroll to position [988, 0]
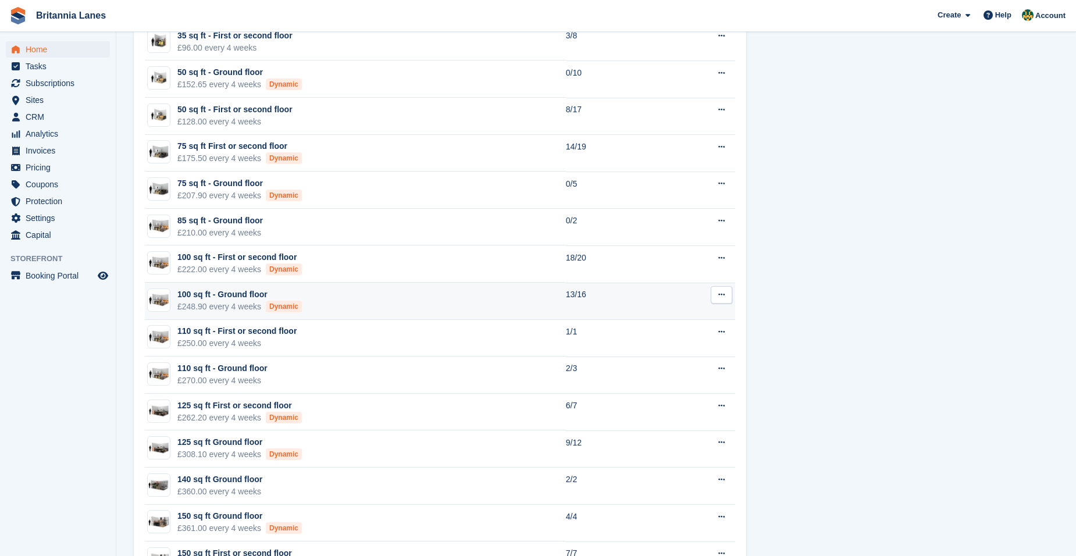
click at [526, 300] on td "100 sq ft - Ground floor £248.90 every 4 weeks Dynamic" at bounding box center [355, 301] width 421 height 37
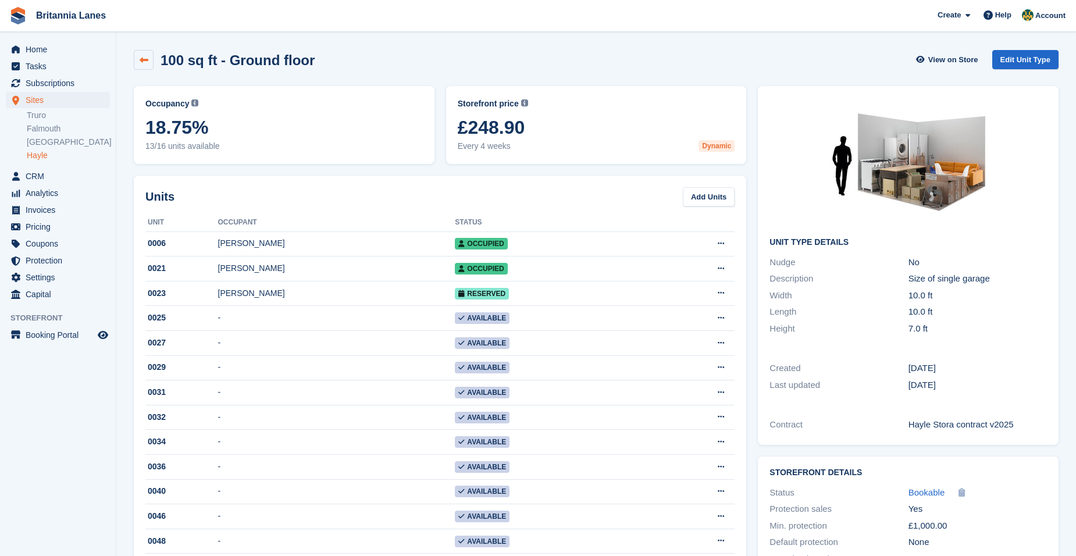
click at [149, 65] on link at bounding box center [144, 60] width 20 height 20
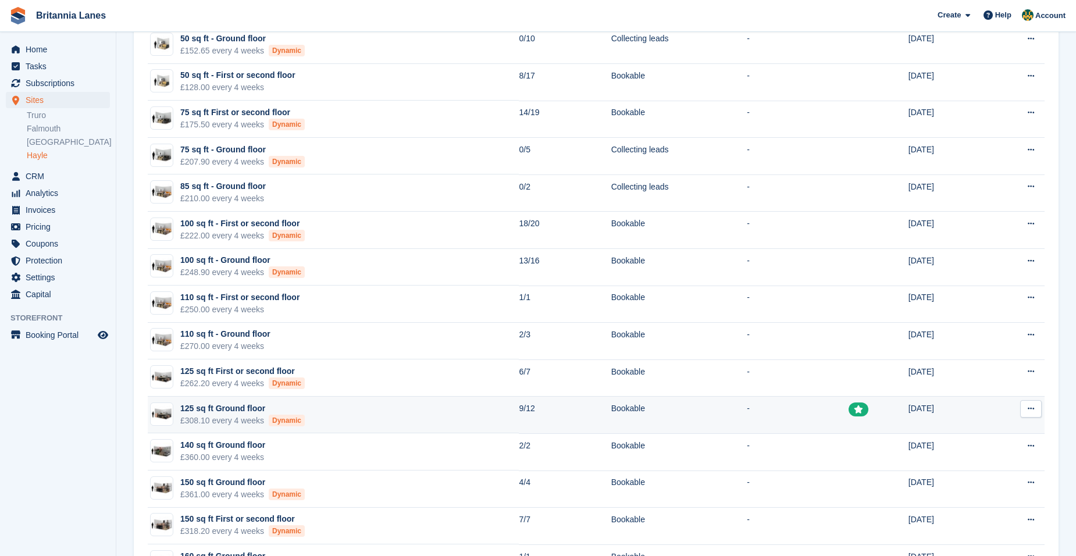
scroll to position [407, 0]
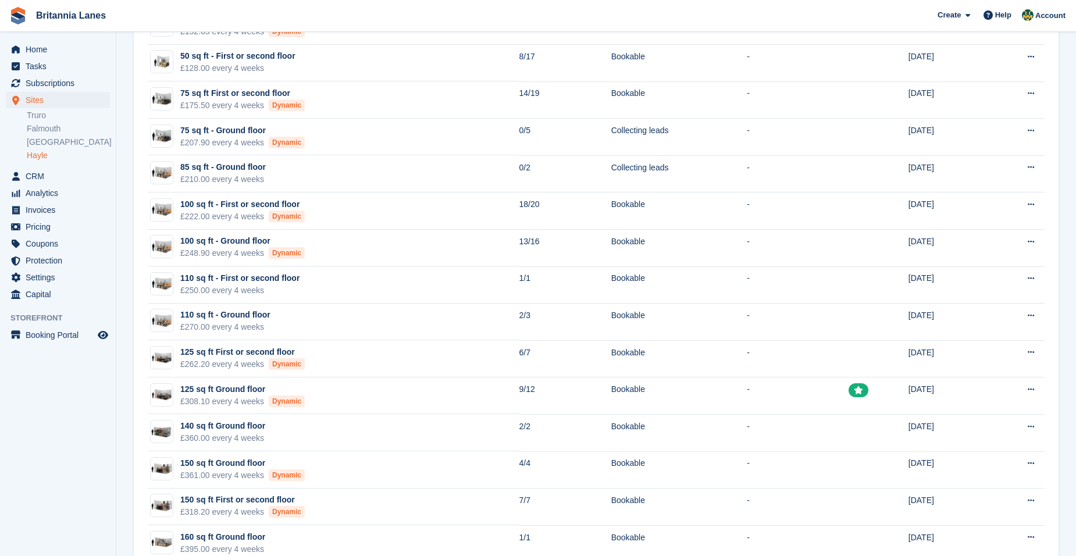
click at [94, 443] on aside "Home Tasks Subscriptions Subscriptions Subscriptions Contracts Price increases …" at bounding box center [58, 281] width 116 height 498
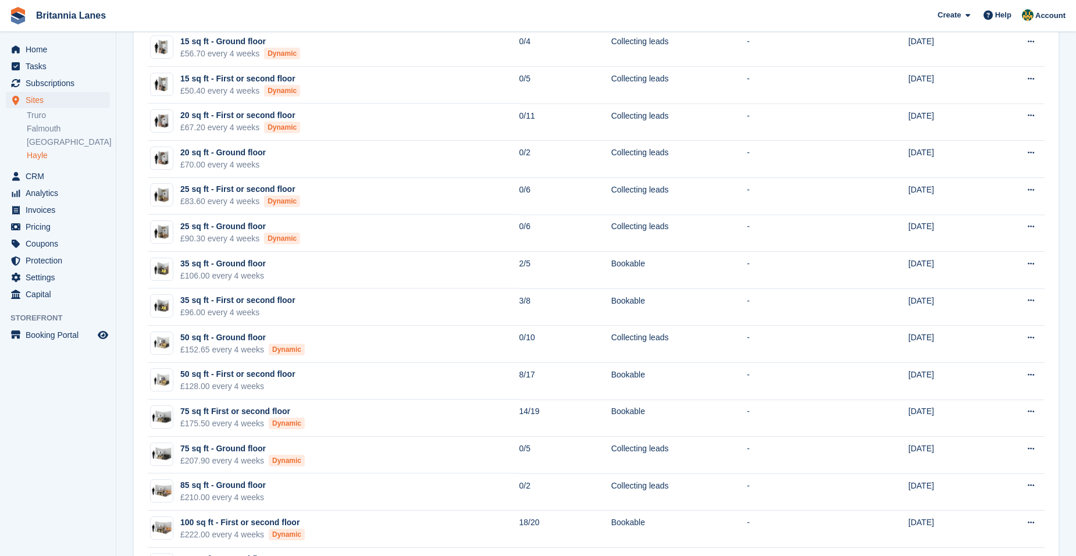
scroll to position [0, 0]
